Goal: Task Accomplishment & Management: Manage account settings

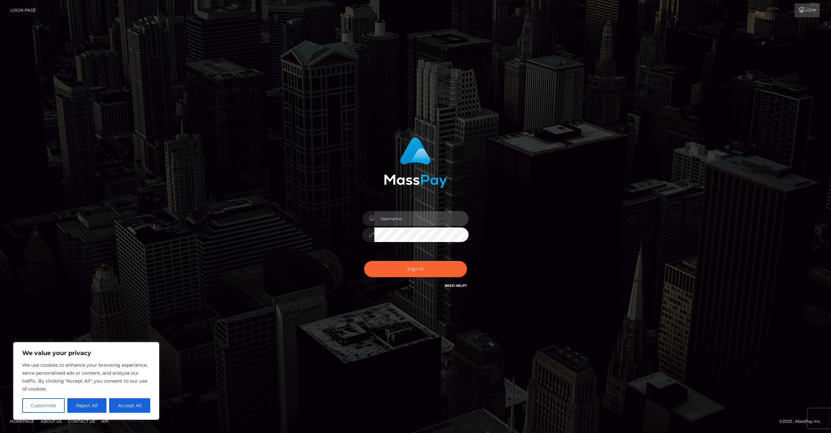
click at [396, 223] on input "text" at bounding box center [421, 218] width 94 height 15
type input "jamesdack3@gmail.com"
click at [364, 261] on button "Sign in" at bounding box center [415, 269] width 103 height 16
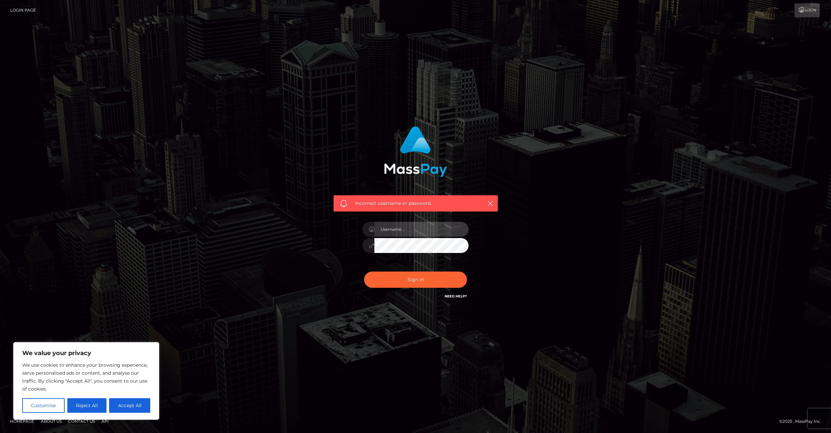
click at [423, 234] on input "text" at bounding box center [421, 229] width 94 height 15
drag, startPoint x: 590, startPoint y: 264, endPoint x: 546, endPoint y: 262, distance: 44.5
click at [585, 264] on div "Incorrect username or password." at bounding box center [415, 216] width 378 height 191
click at [433, 232] on input "text" at bounding box center [421, 229] width 94 height 15
type input "jamesdack3@gmail.com"
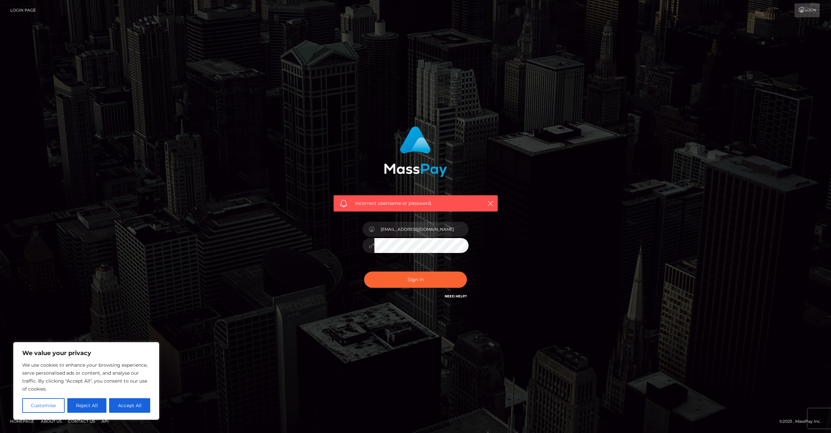
click at [364, 271] on button "Sign in" at bounding box center [415, 279] width 103 height 16
click at [388, 229] on input "text" at bounding box center [421, 229] width 94 height 15
type input "[EMAIL_ADDRESS][DOMAIN_NAME]"
click at [364, 271] on button "Sign in" at bounding box center [415, 279] width 103 height 16
click at [411, 233] on input "text" at bounding box center [421, 229] width 94 height 15
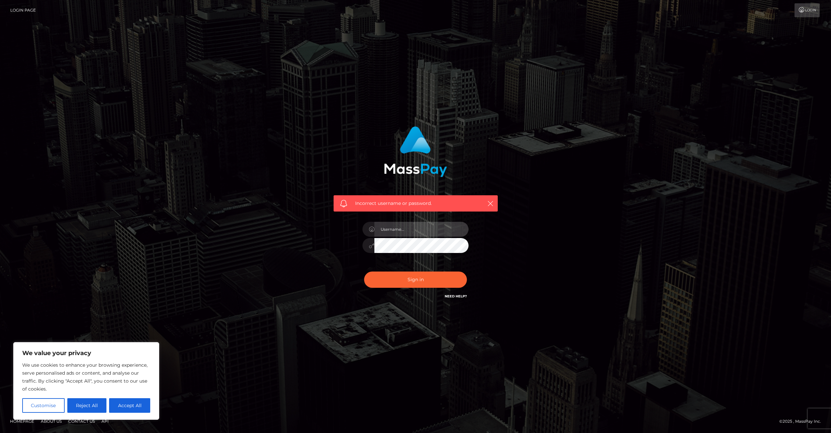
type input "[EMAIL_ADDRESS][DOMAIN_NAME]"
click at [364, 271] on button "Sign in" at bounding box center [415, 279] width 103 height 16
click at [453, 298] on link "Need Help?" at bounding box center [456, 296] width 22 height 4
click at [456, 295] on link "Need Help?" at bounding box center [456, 296] width 22 height 4
drag, startPoint x: 82, startPoint y: 403, endPoint x: 85, endPoint y: 403, distance: 3.3
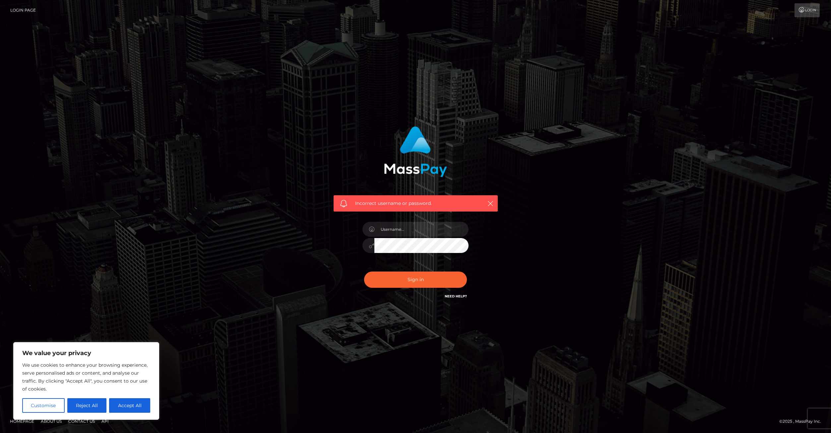
click at [82, 403] on button "Reject All" at bounding box center [86, 405] width 39 height 15
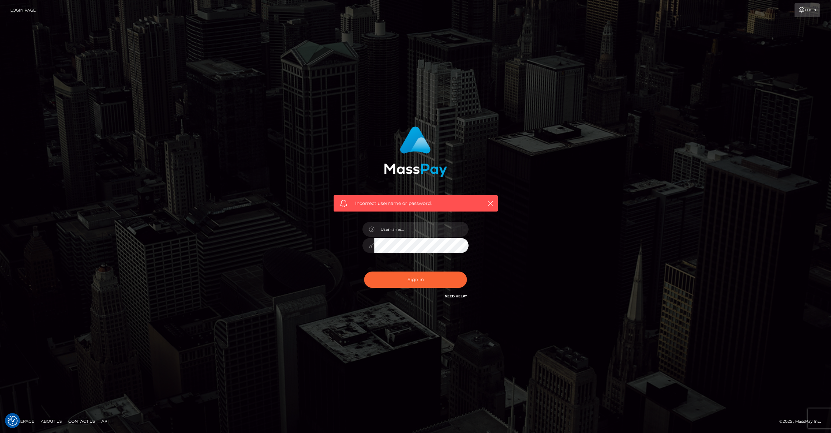
click at [496, 200] on div "Incorrect username or password." at bounding box center [415, 203] width 164 height 17
click at [493, 201] on icon "button" at bounding box center [490, 203] width 7 height 7
click at [491, 202] on icon "button" at bounding box center [490, 203] width 7 height 7
click at [493, 205] on icon "button" at bounding box center [490, 203] width 7 height 7
click at [491, 201] on icon "button" at bounding box center [490, 203] width 7 height 7
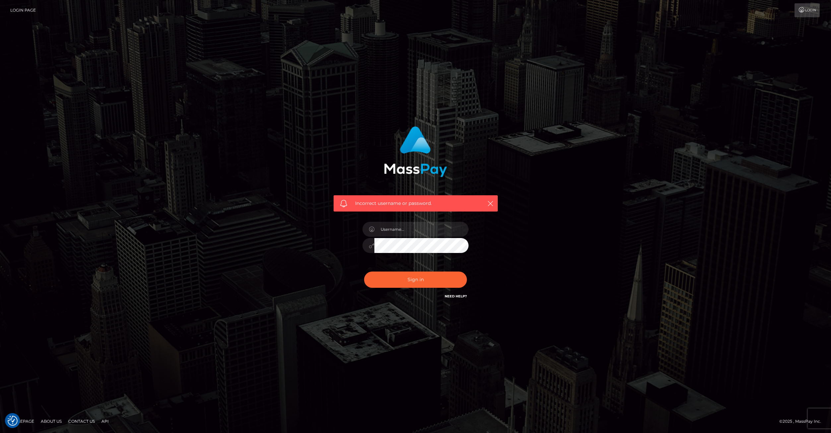
click at [24, 10] on link "Login Page" at bounding box center [23, 10] width 26 height 14
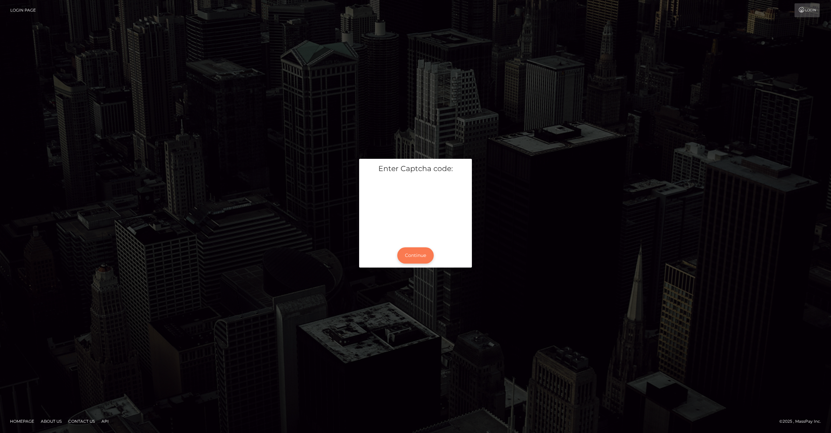
click at [430, 256] on button "Continue" at bounding box center [415, 255] width 36 height 16
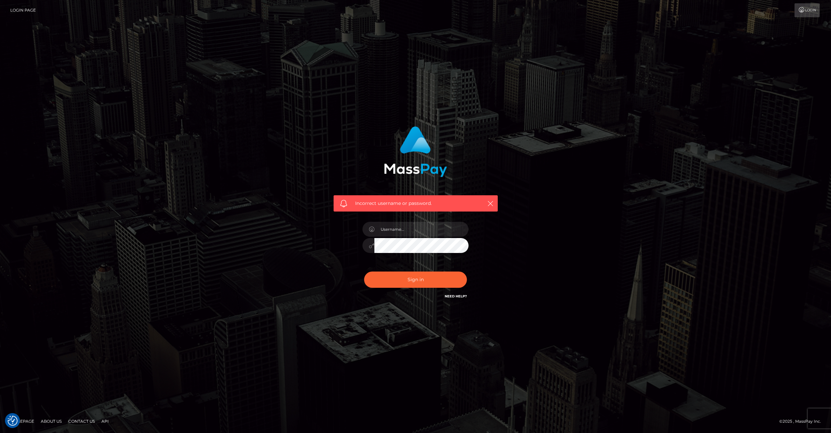
click at [455, 295] on link "Need Help?" at bounding box center [456, 296] width 22 height 4
click at [25, 11] on link "Login Page" at bounding box center [23, 10] width 26 height 14
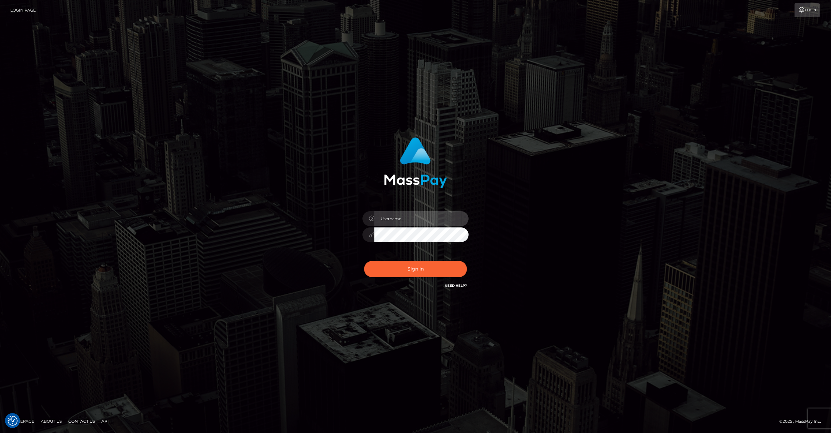
click at [429, 220] on input "text" at bounding box center [421, 218] width 94 height 15
